Goal: Task Accomplishment & Management: Use online tool/utility

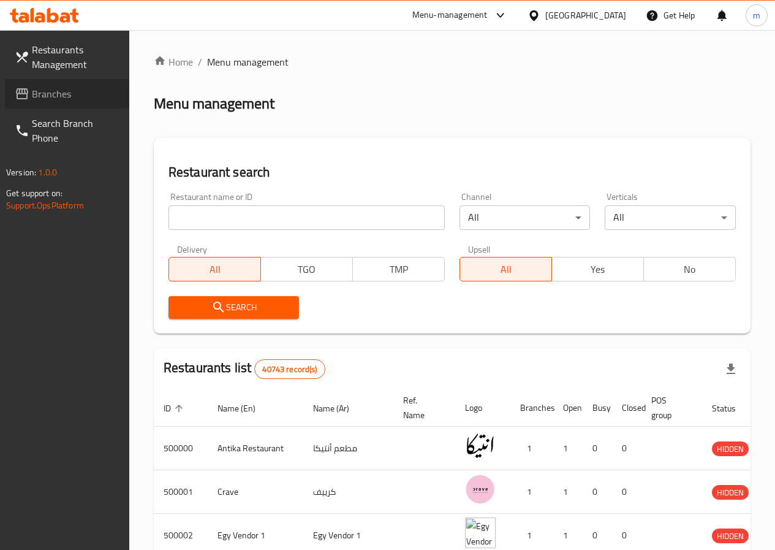
click at [59, 100] on span "Branches" at bounding box center [76, 93] width 88 height 15
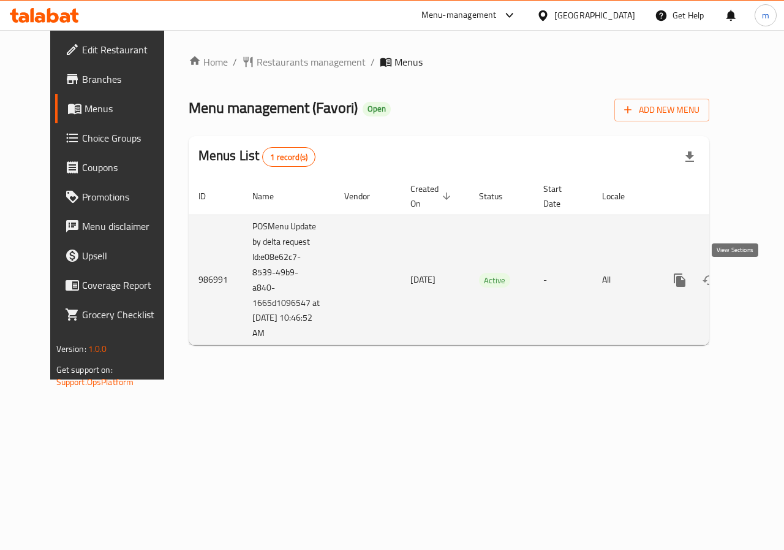
click at [763, 276] on icon "enhanced table" at bounding box center [768, 280] width 11 height 11
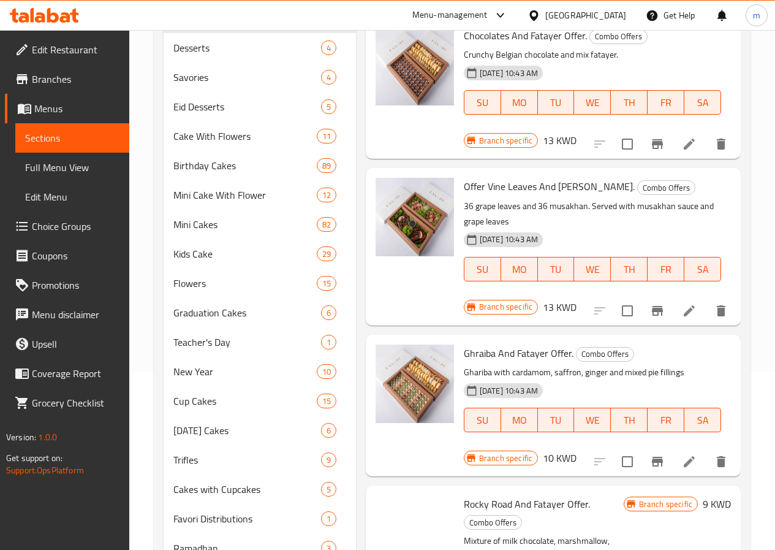
scroll to position [306, 0]
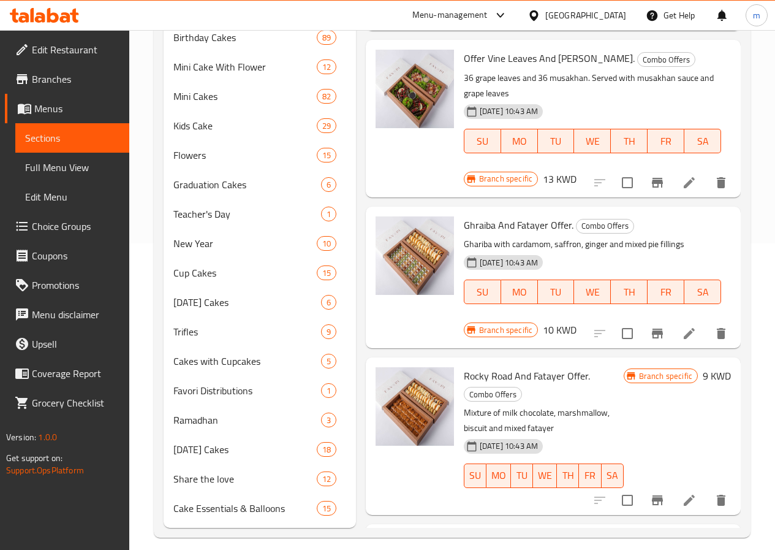
click at [86, 165] on span "Full Menu View" at bounding box center [72, 167] width 94 height 15
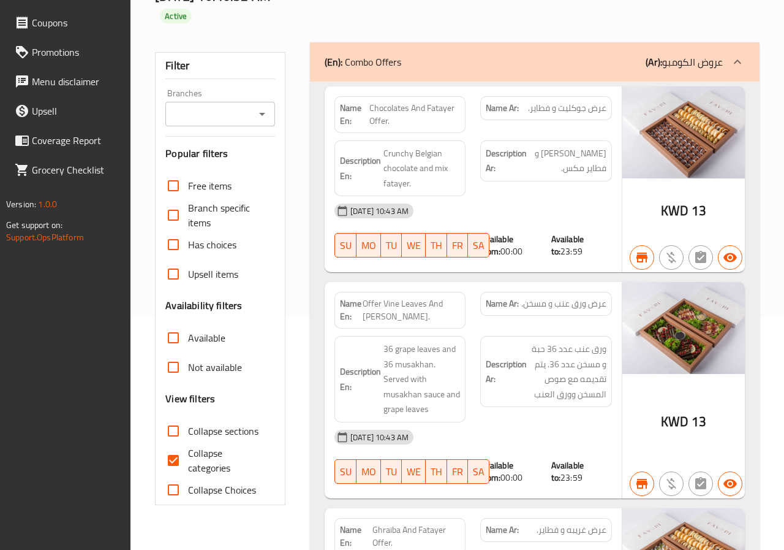
scroll to position [310, 0]
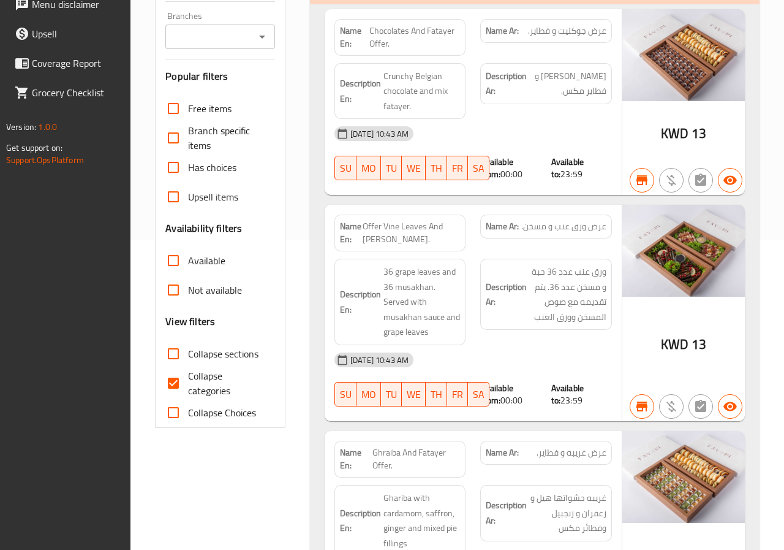
click at [207, 387] on span "Collapse categories" at bounding box center [226, 382] width 77 height 29
click at [188, 387] on input "Collapse categories" at bounding box center [173, 382] width 29 height 29
click at [171, 383] on input "Collapse categories" at bounding box center [173, 382] width 29 height 29
click at [195, 368] on span "Collapse categories" at bounding box center [226, 382] width 77 height 29
click at [188, 368] on input "Collapse categories" at bounding box center [173, 382] width 29 height 29
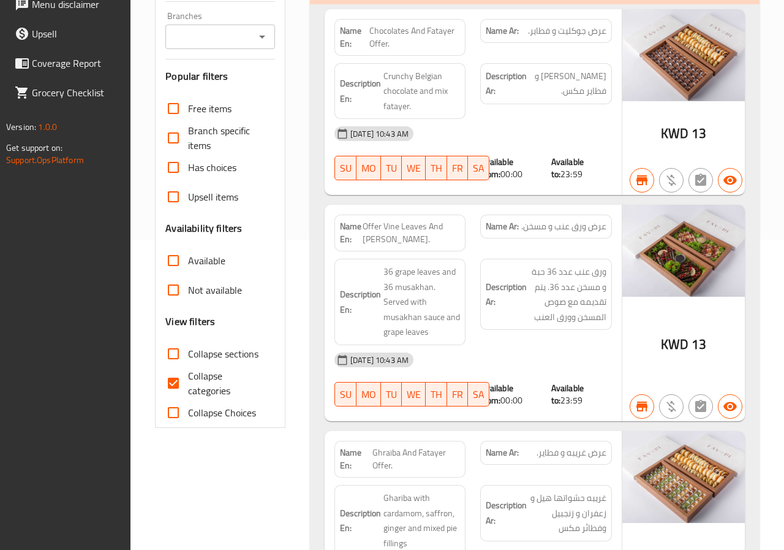
checkbox input "false"
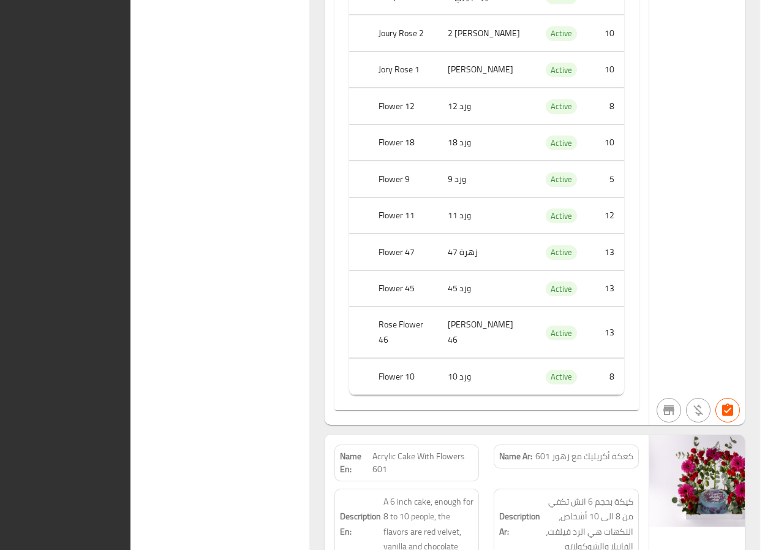
scroll to position [22510, 0]
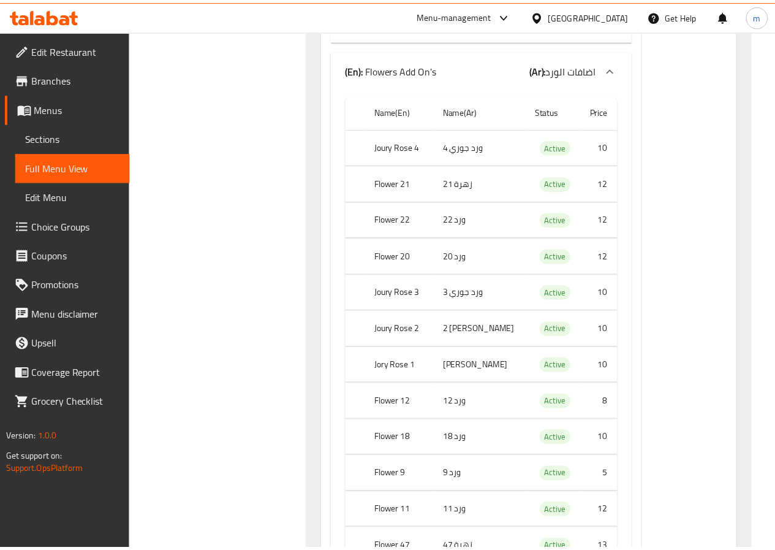
scroll to position [28638, 0]
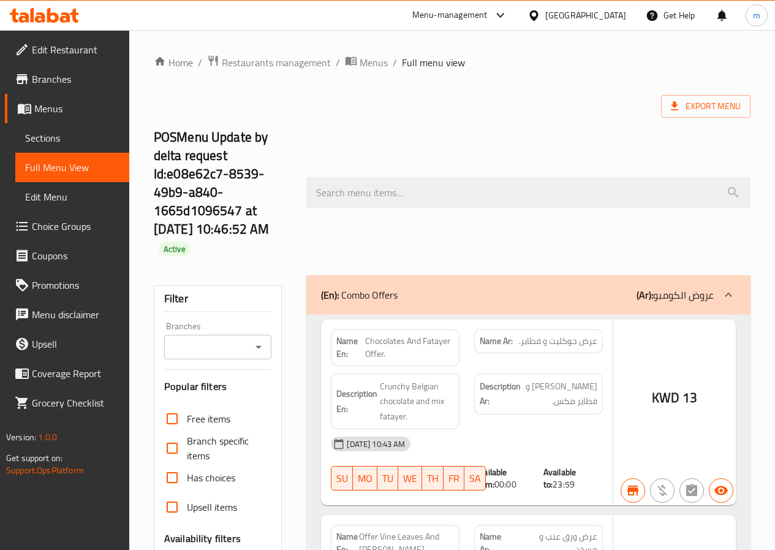
click at [203, 330] on div at bounding box center [387, 275] width 775 height 550
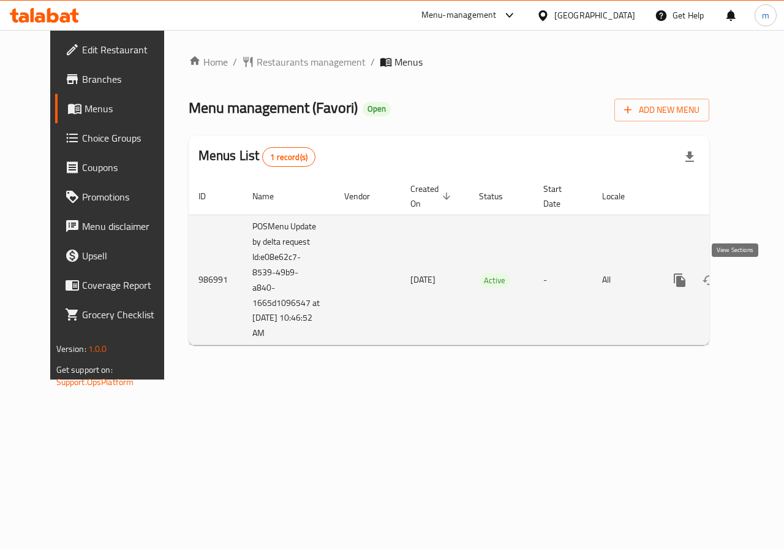
click at [761, 281] on icon "enhanced table" at bounding box center [768, 280] width 15 height 15
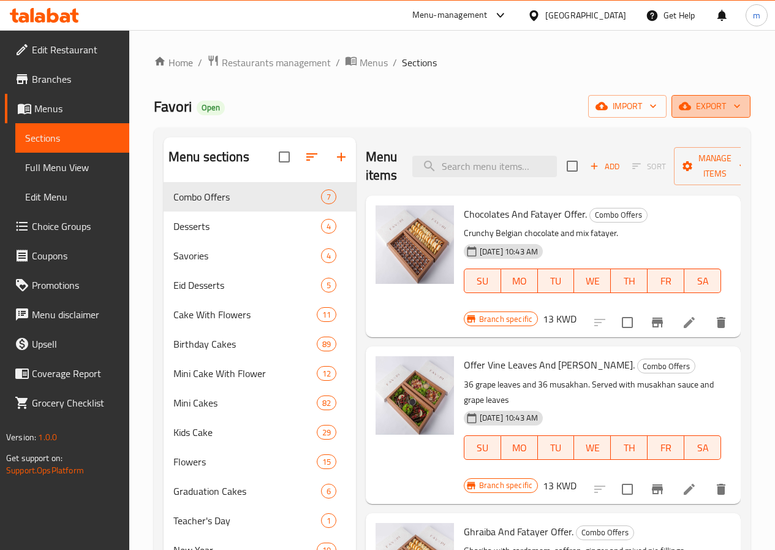
click at [696, 115] on button "export" at bounding box center [711, 106] width 79 height 23
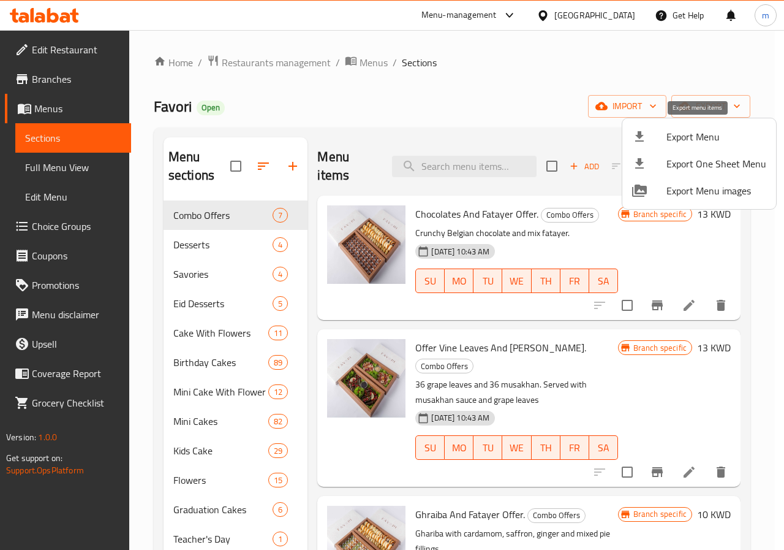
click at [712, 131] on span "Export Menu" at bounding box center [717, 136] width 100 height 15
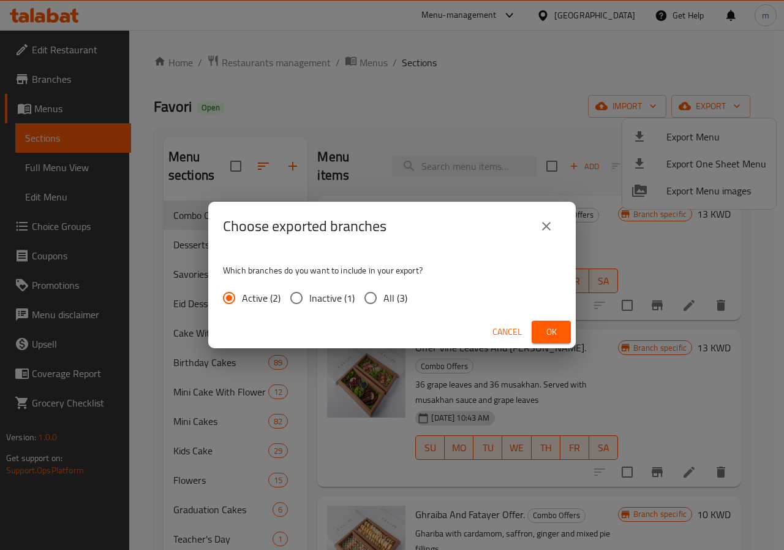
click at [380, 300] on input "All (3)" at bounding box center [371, 298] width 26 height 26
radio input "true"
click at [544, 325] on span "Ok" at bounding box center [552, 331] width 20 height 15
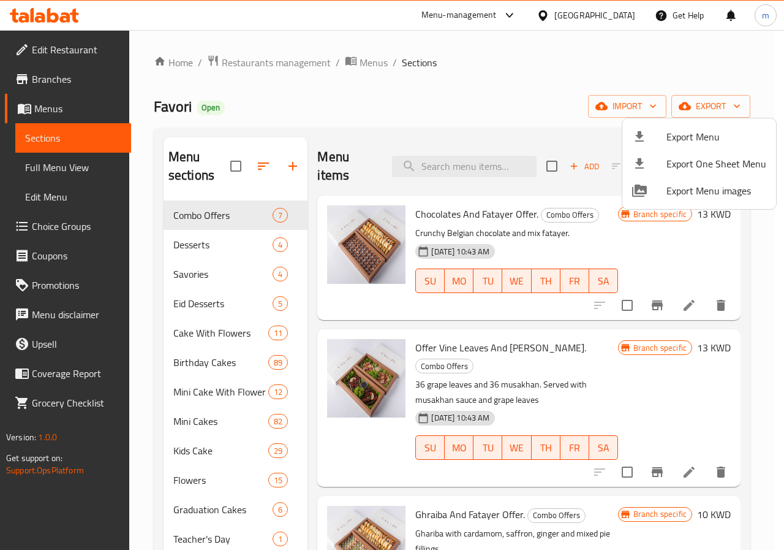
click at [771, 265] on div at bounding box center [392, 275] width 784 height 550
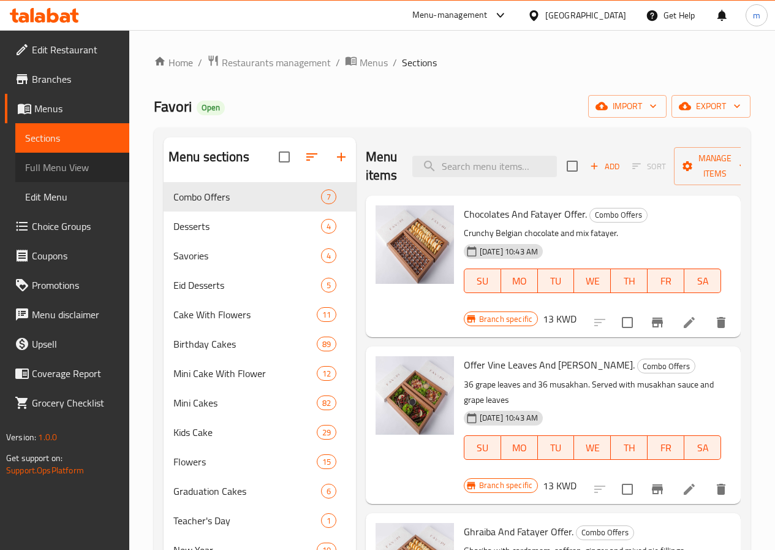
click at [64, 160] on span "Full Menu View" at bounding box center [72, 167] width 94 height 15
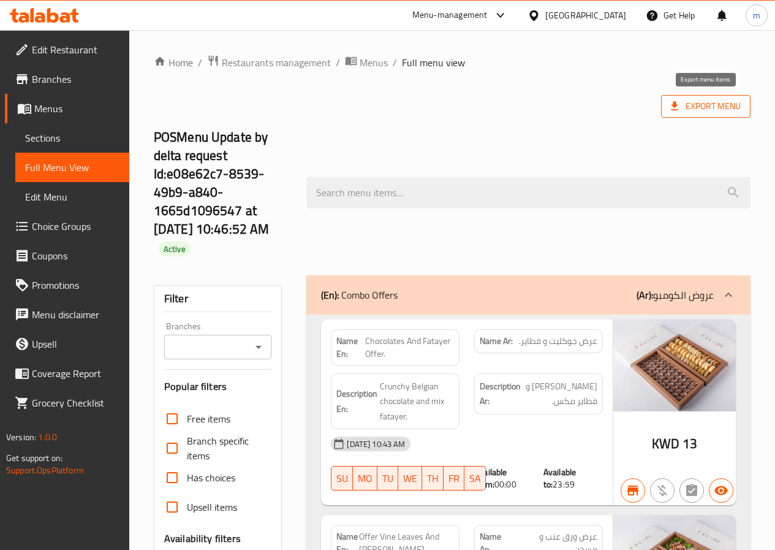
click at [713, 100] on span "Export Menu" at bounding box center [706, 106] width 70 height 15
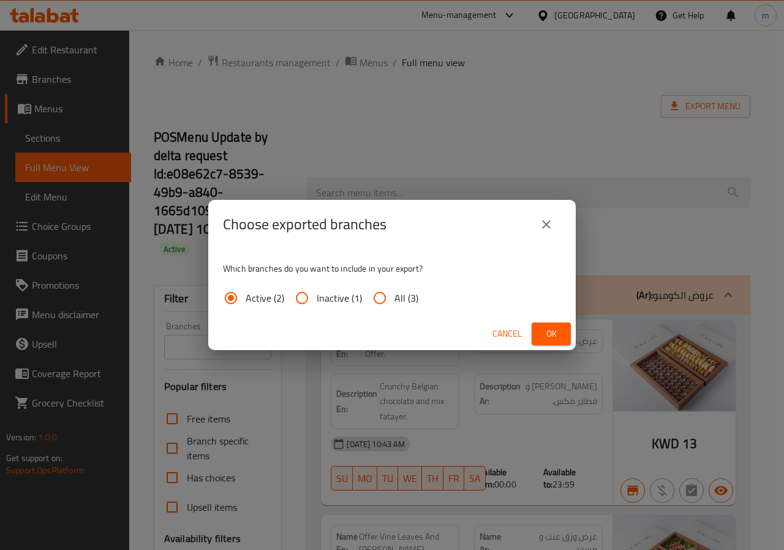
click at [382, 297] on input "All (3)" at bounding box center [379, 297] width 29 height 29
radio input "true"
click at [538, 329] on button "Ok" at bounding box center [551, 333] width 39 height 23
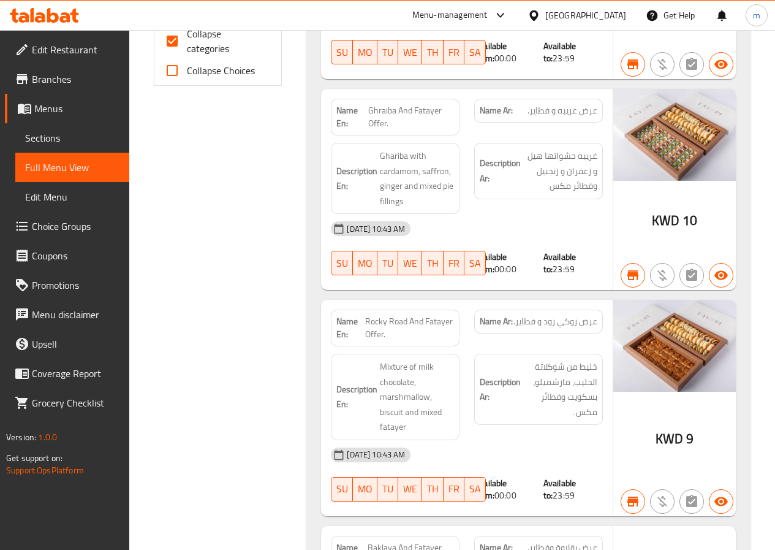
scroll to position [674, 0]
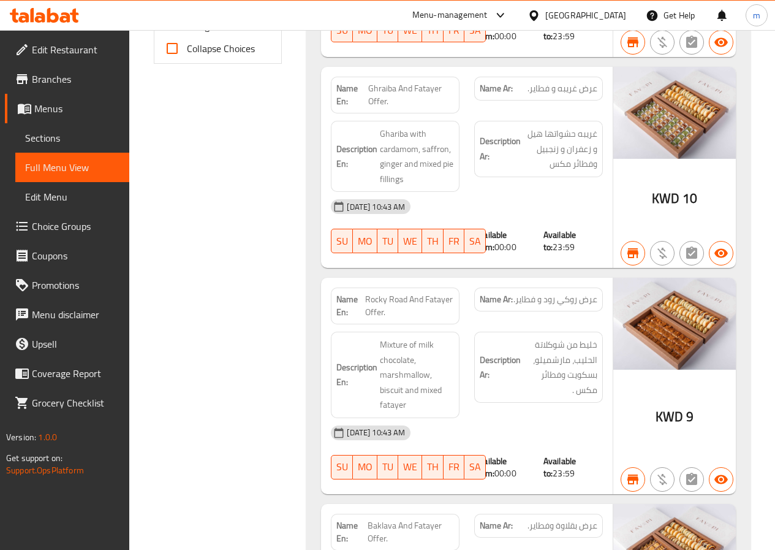
click at [749, 127] on div "Name En: Chocolates And Fatayer Offer. Name Ar: عرض جوكليت و فطاير. Description…" at bounding box center [528, 396] width 444 height 1512
click at [74, 82] on span "Branches" at bounding box center [76, 79] width 88 height 15
